Goal: Transaction & Acquisition: Book appointment/travel/reservation

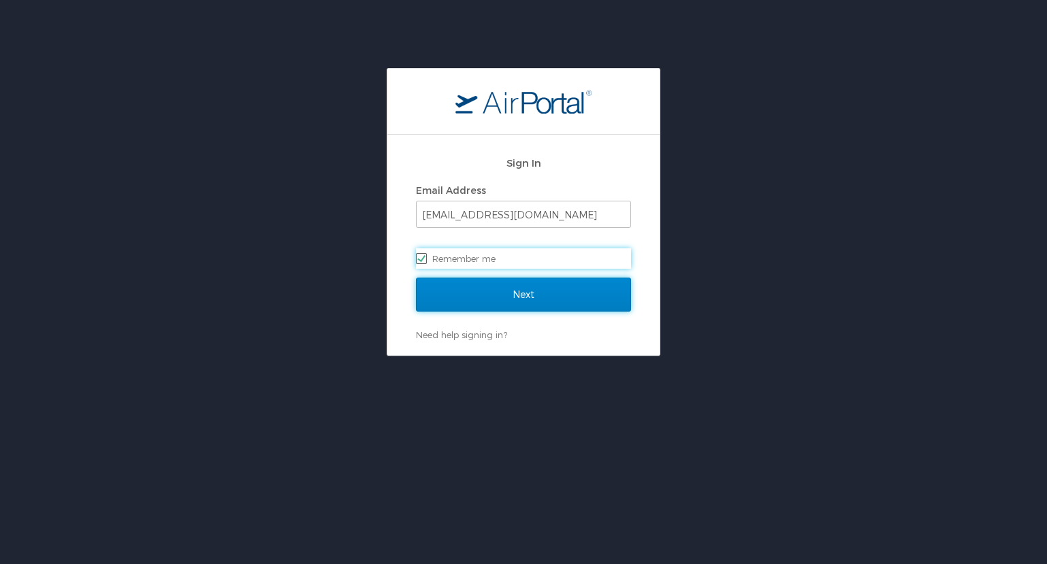
click at [478, 297] on input "Next" at bounding box center [523, 295] width 215 height 34
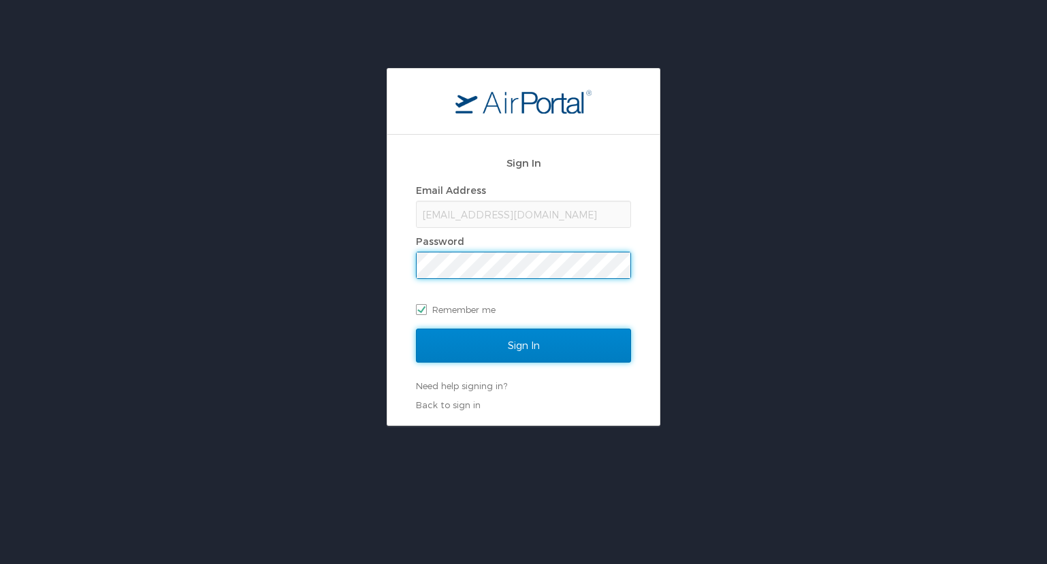
click at [504, 335] on input "Sign In" at bounding box center [523, 346] width 215 height 34
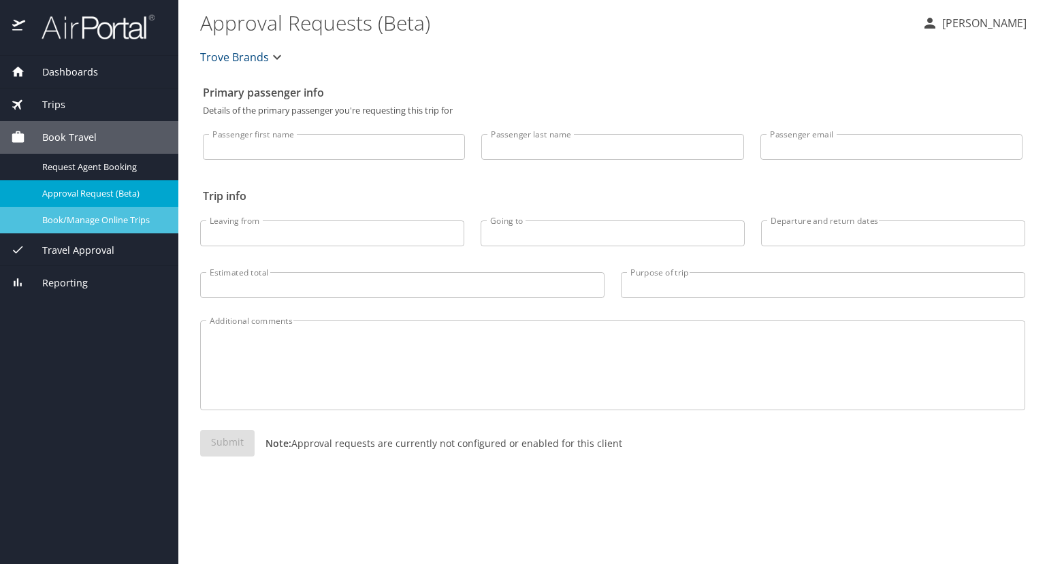
click at [74, 214] on span "Book/Manage Online Trips" at bounding box center [102, 220] width 120 height 13
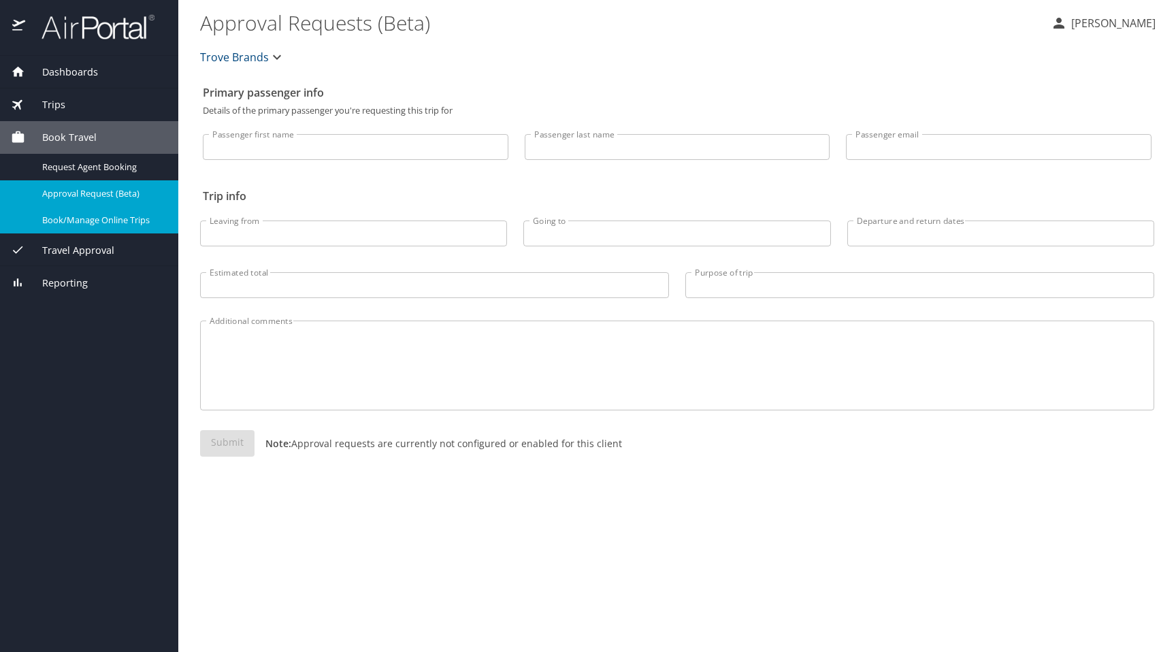
click at [96, 221] on span "Book/Manage Online Trips" at bounding box center [102, 220] width 120 height 13
